Goal: Task Accomplishment & Management: Complete application form

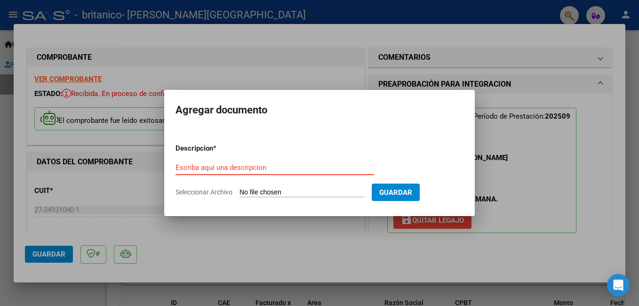
scroll to position [166, 0]
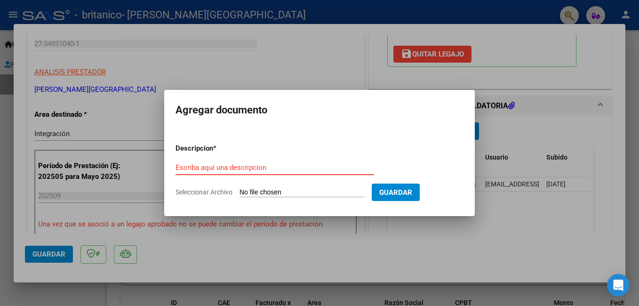
click at [213, 170] on input "Escriba aquí una descripcion" at bounding box center [275, 167] width 199 height 8
type input "P"
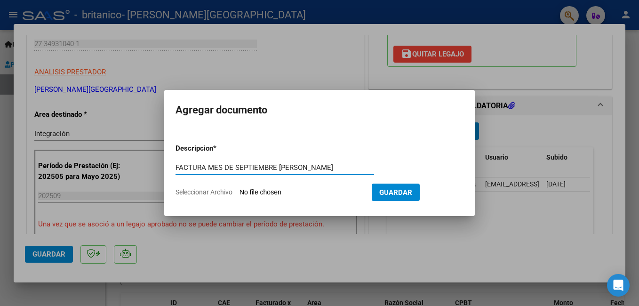
type input "FACTURA MES DE SEPTIEMBRE LEON"
click at [270, 192] on input "Seleccionar Archivo" at bounding box center [302, 192] width 125 height 9
type input "C:\fakepath\27349310401_001_00003_00001047.pdf"
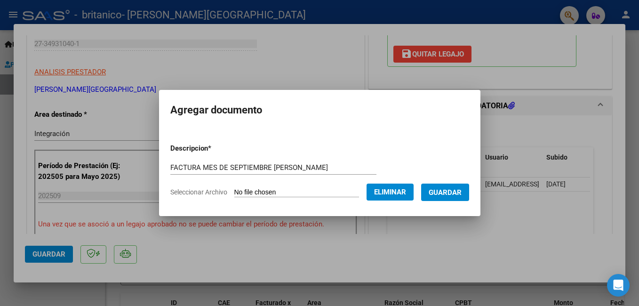
click at [449, 196] on span "Guardar" at bounding box center [445, 192] width 33 height 8
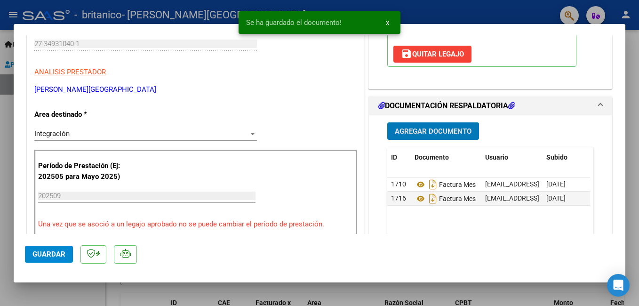
click at [428, 131] on span "Agregar Documento" at bounding box center [433, 131] width 77 height 8
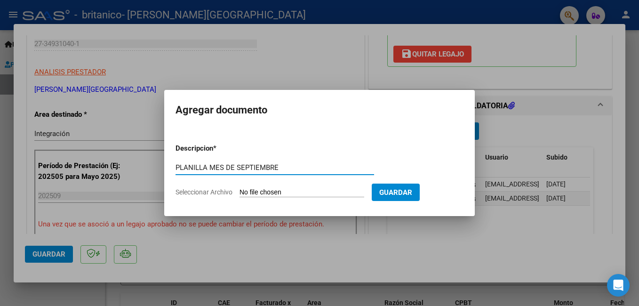
type input "PLANILLA MES DE SEPTIEMBRE"
click at [264, 190] on input "Seleccionar Archivo" at bounding box center [302, 192] width 125 height 9
type input "C:\fakepath\Bianchini León. Septiembre.pdf"
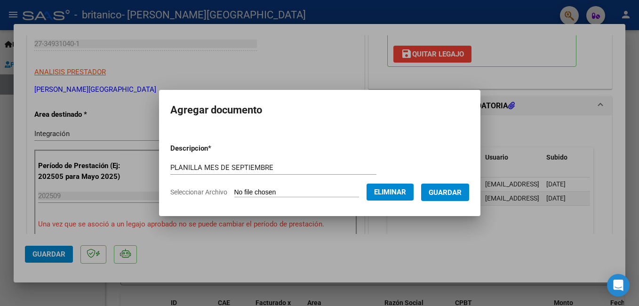
click at [459, 185] on button "Guardar" at bounding box center [445, 192] width 48 height 17
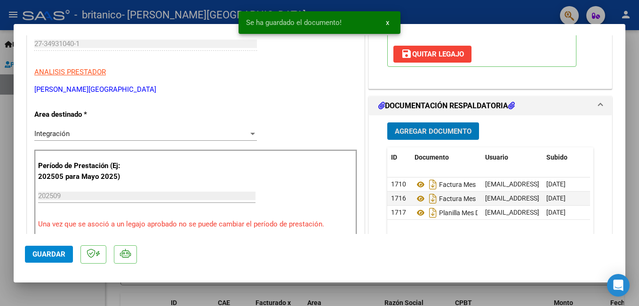
click at [58, 260] on button "Guardar" at bounding box center [49, 254] width 48 height 17
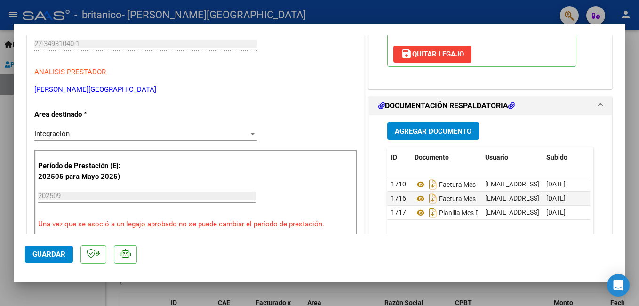
click at [62, 252] on span "Guardar" at bounding box center [48, 254] width 33 height 8
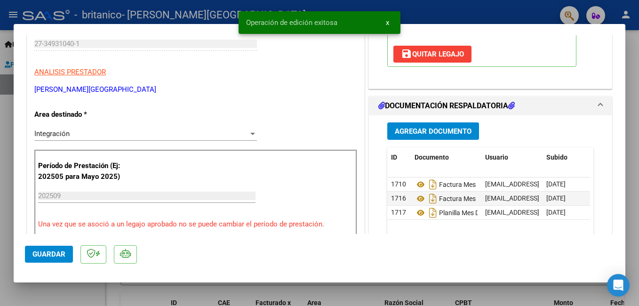
click at [83, 8] on div at bounding box center [319, 153] width 639 height 306
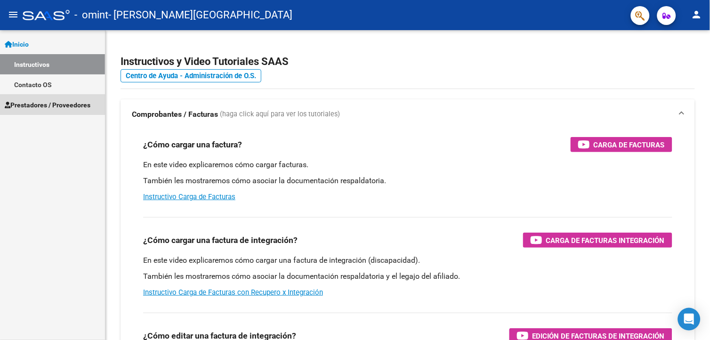
click at [38, 101] on span "Prestadores / Proveedores" at bounding box center [48, 105] width 86 height 10
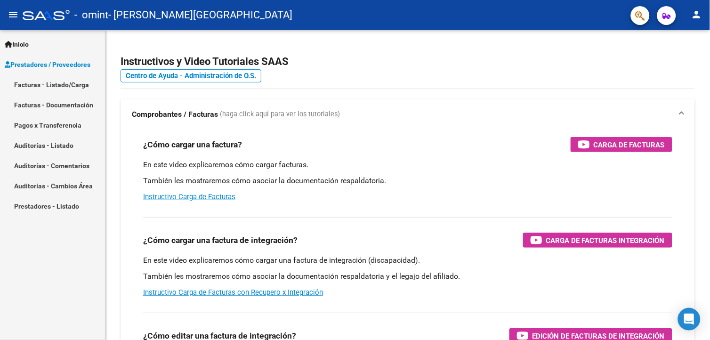
click at [61, 88] on link "Facturas - Listado/Carga" at bounding box center [52, 84] width 105 height 20
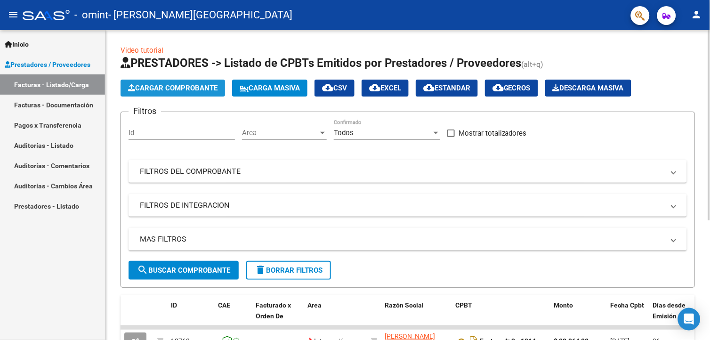
click at [172, 90] on span "Cargar Comprobante" at bounding box center [172, 88] width 89 height 8
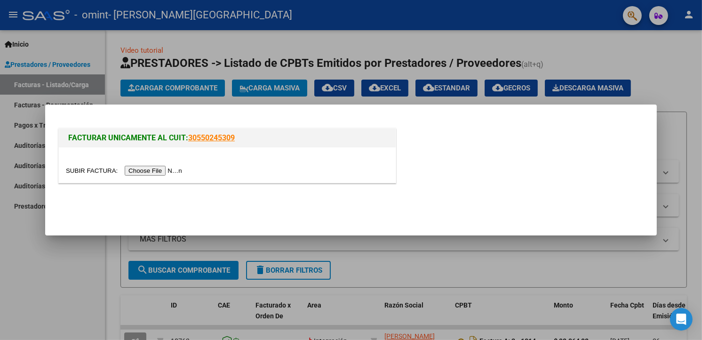
click at [156, 171] on input "file" at bounding box center [125, 171] width 119 height 10
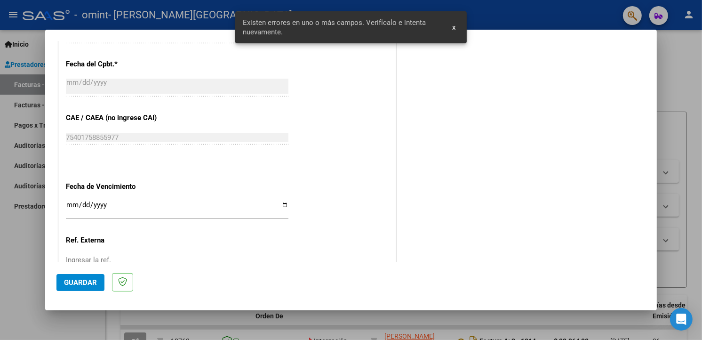
scroll to position [584, 0]
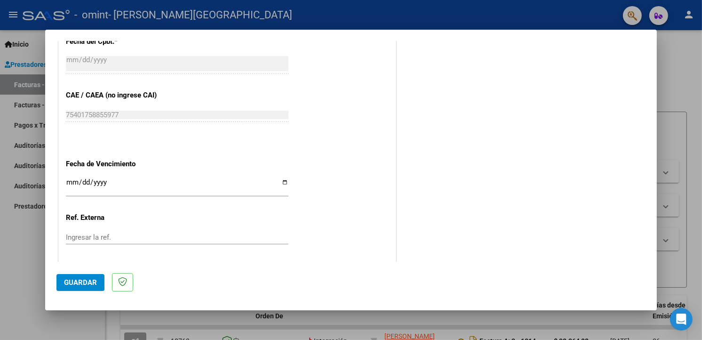
click at [285, 184] on input "Ingresar la fecha" at bounding box center [177, 185] width 223 height 15
type input "[DATE]"
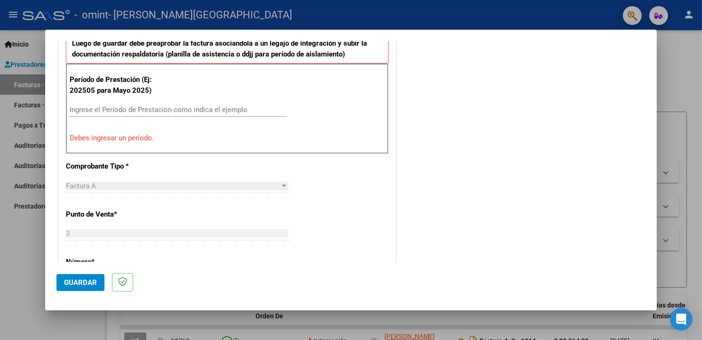
scroll to position [264, 0]
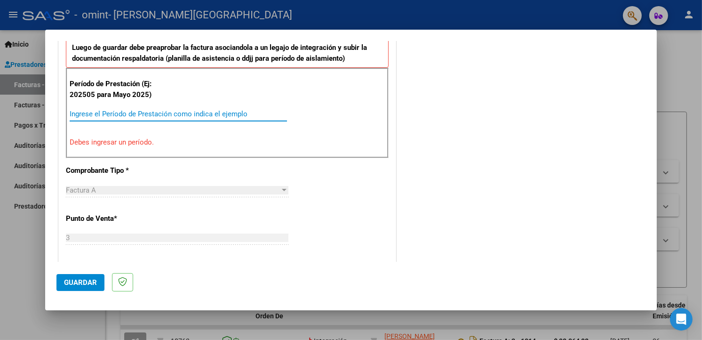
click at [163, 111] on input "Ingrese el Período de Prestación como indica el ejemplo" at bounding box center [178, 114] width 217 height 8
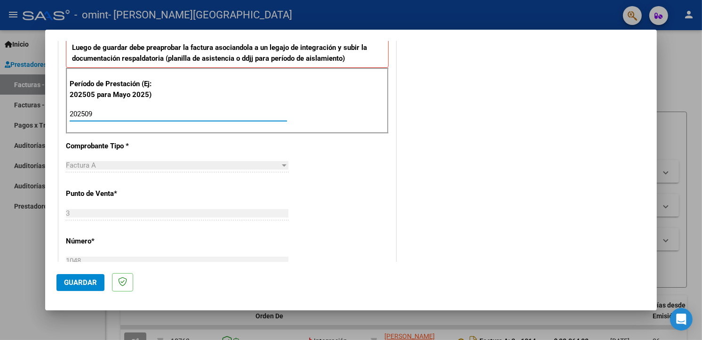
type input "202509"
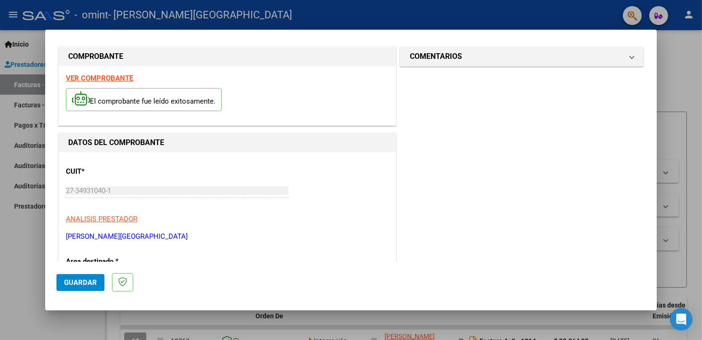
scroll to position [0, 0]
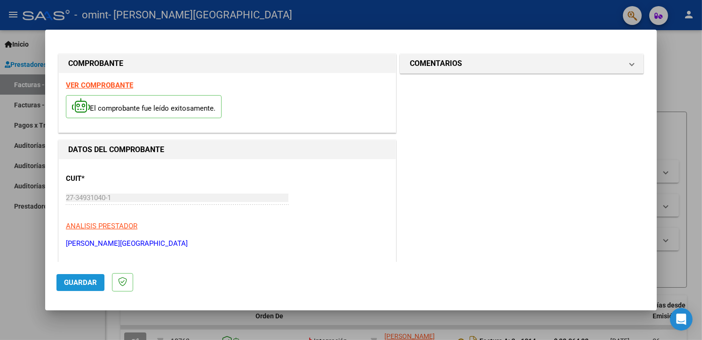
click at [79, 277] on button "Guardar" at bounding box center [80, 282] width 48 height 17
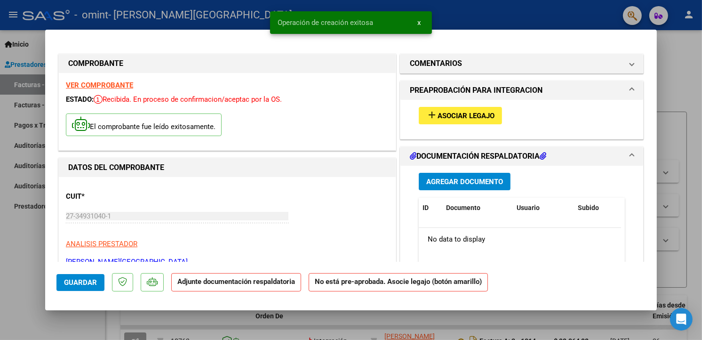
click at [455, 112] on span "Asociar Legajo" at bounding box center [466, 116] width 57 height 8
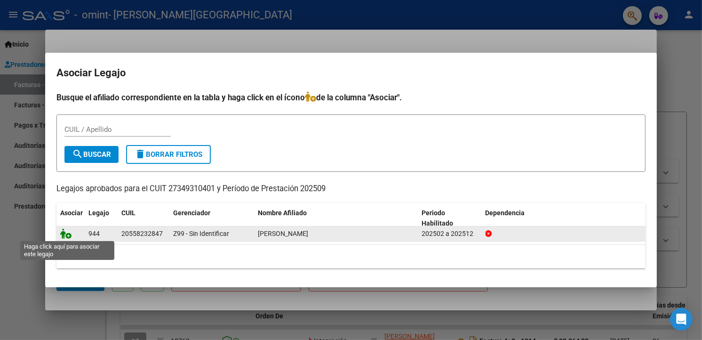
click at [64, 233] on icon at bounding box center [65, 233] width 11 height 10
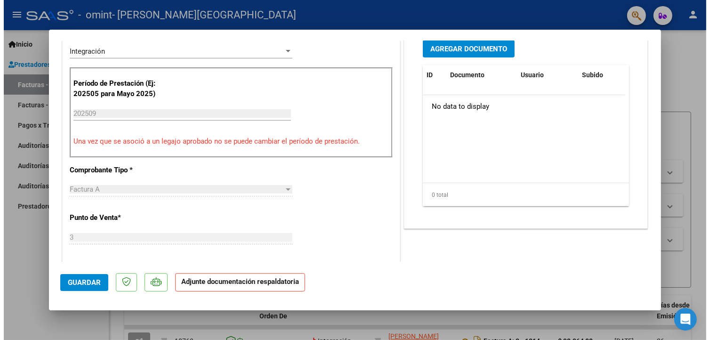
scroll to position [226, 0]
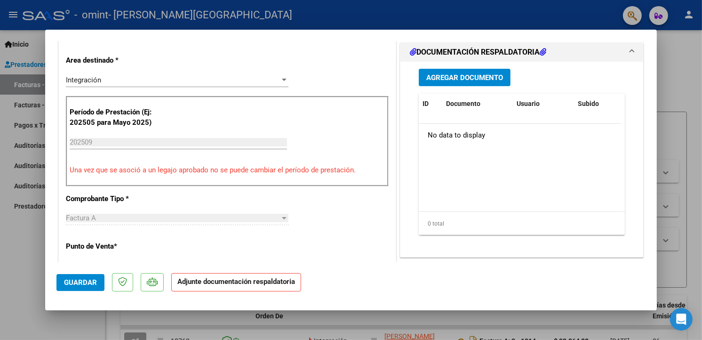
click at [474, 78] on span "Agregar Documento" at bounding box center [464, 77] width 77 height 8
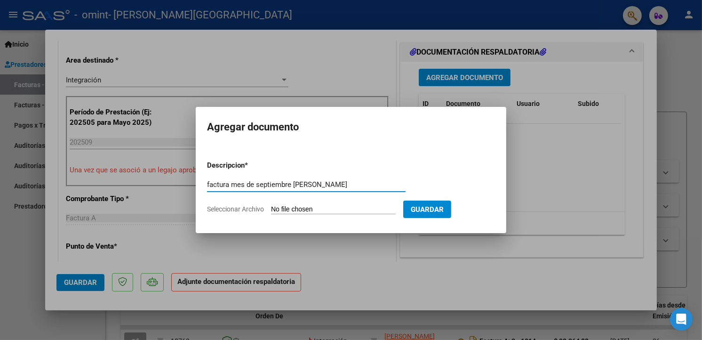
type input "factura mes de septiembre [PERSON_NAME]"
click at [328, 208] on input "Seleccionar Archivo" at bounding box center [333, 209] width 125 height 9
type input "C:\fakepath\27349310401_001_00003_00001048.pdf"
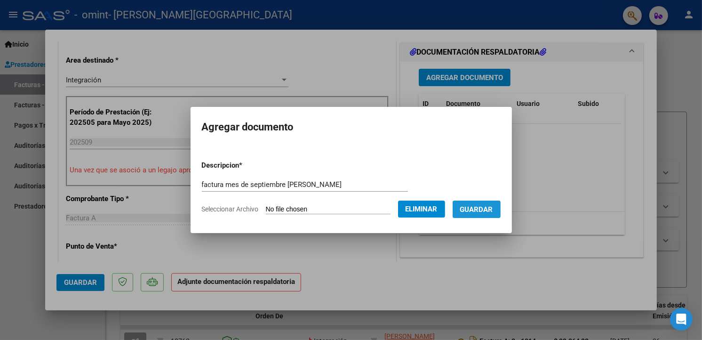
click at [489, 213] on span "Guardar" at bounding box center [476, 209] width 33 height 8
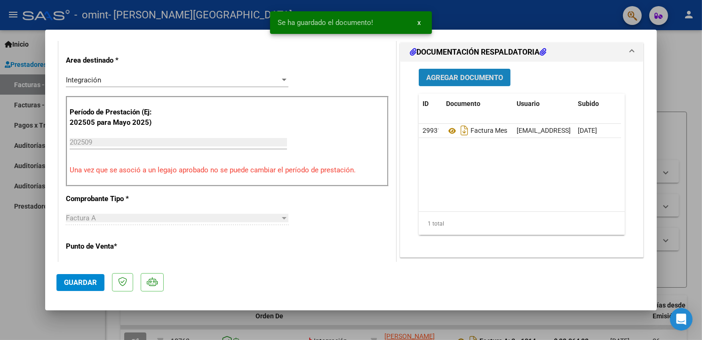
click at [468, 81] on span "Agregar Documento" at bounding box center [464, 77] width 77 height 8
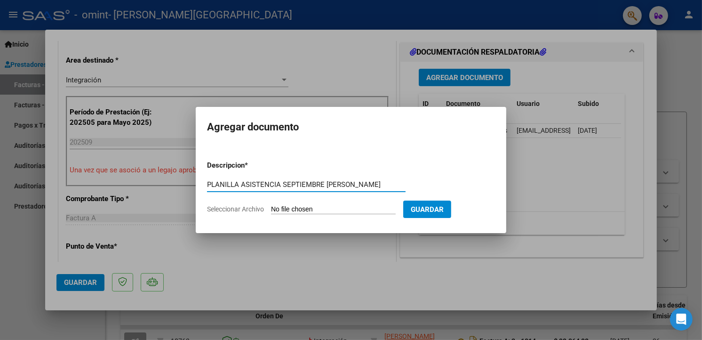
type input "PLANILLA ASISTENCIA SEPTIEMBRE [PERSON_NAME]"
click at [295, 208] on input "Seleccionar Archivo" at bounding box center [333, 209] width 125 height 9
type input "C:\fakepath\[PERSON_NAME]. Septiembre.pdf"
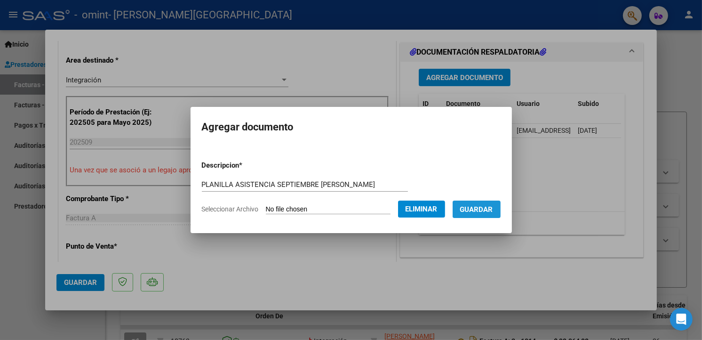
click at [493, 208] on span "Guardar" at bounding box center [476, 209] width 33 height 8
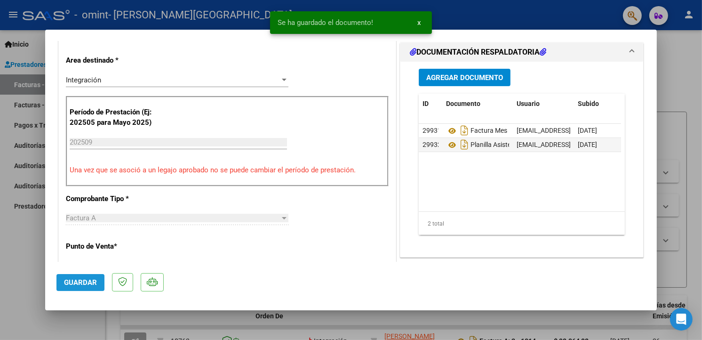
click at [71, 288] on button "Guardar" at bounding box center [80, 282] width 48 height 17
click at [151, 8] on div at bounding box center [351, 170] width 702 height 340
